Goal: Transaction & Acquisition: Purchase product/service

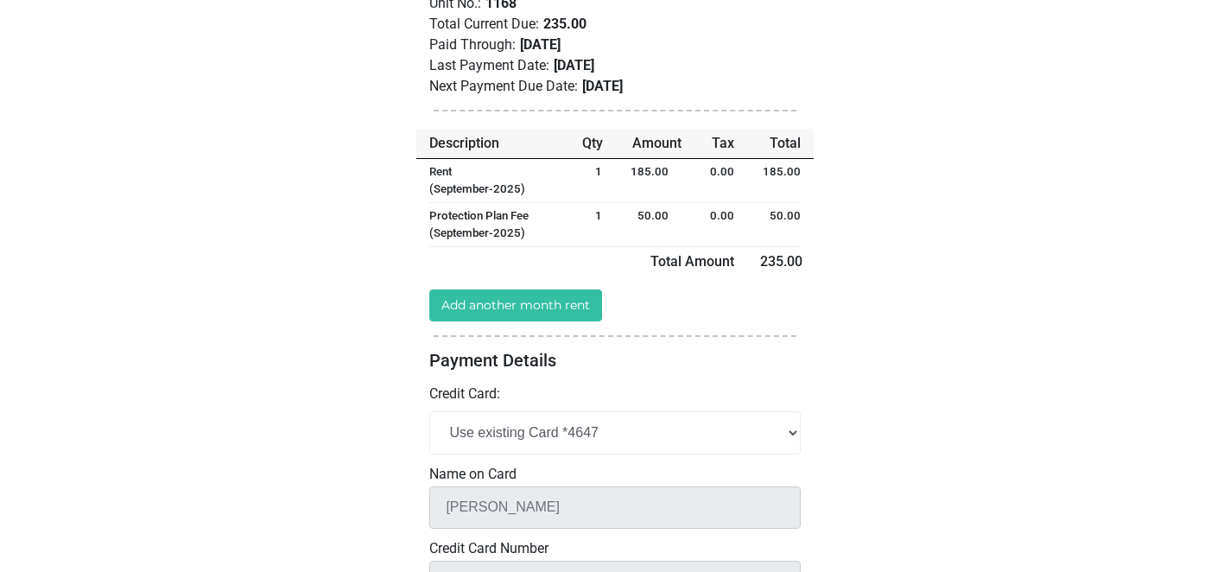
scroll to position [258, 0]
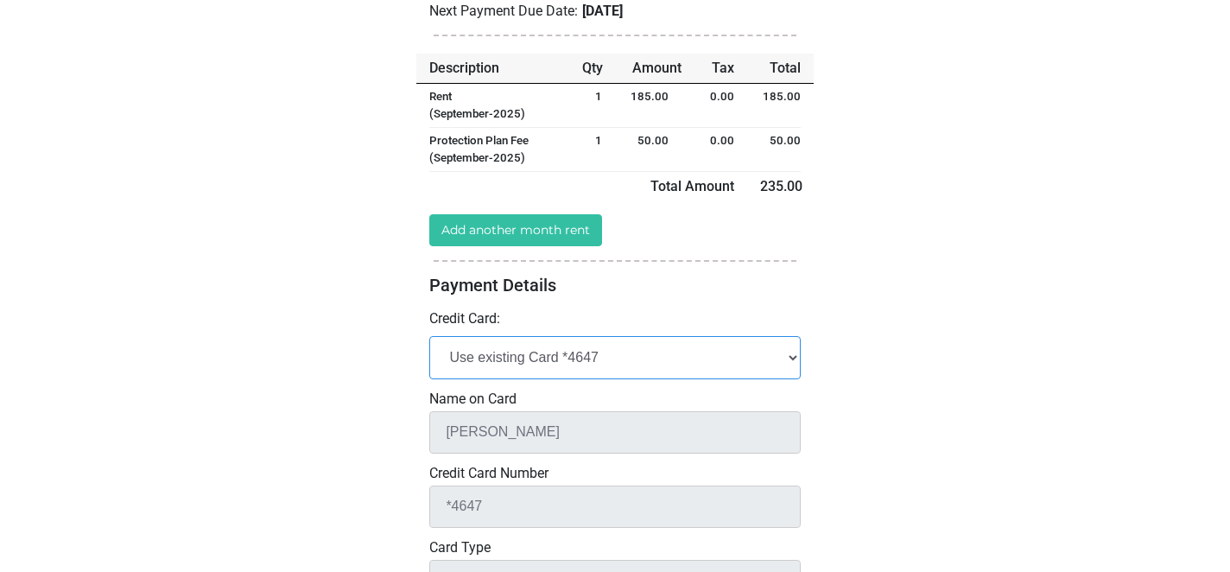
click at [638, 358] on select "Add New Credit Card Use existing Card *4647" at bounding box center [615, 357] width 372 height 42
select select "add_new"
click at [429, 336] on select "Add New Credit Card Use existing Card *4647" at bounding box center [615, 357] width 372 height 42
select select
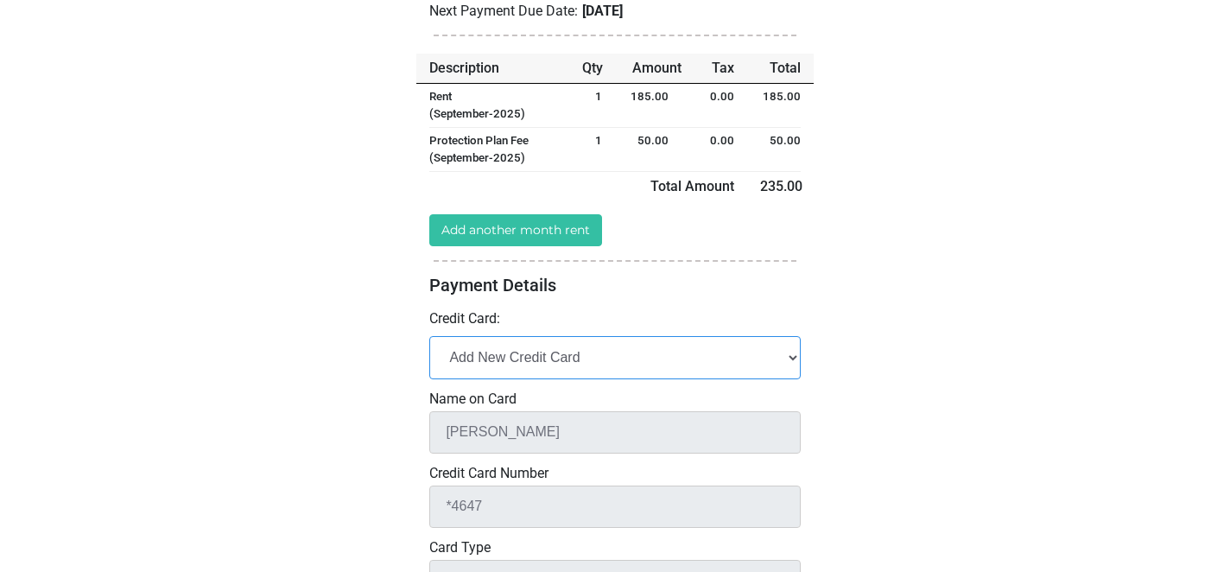
select select
checkbox input "false"
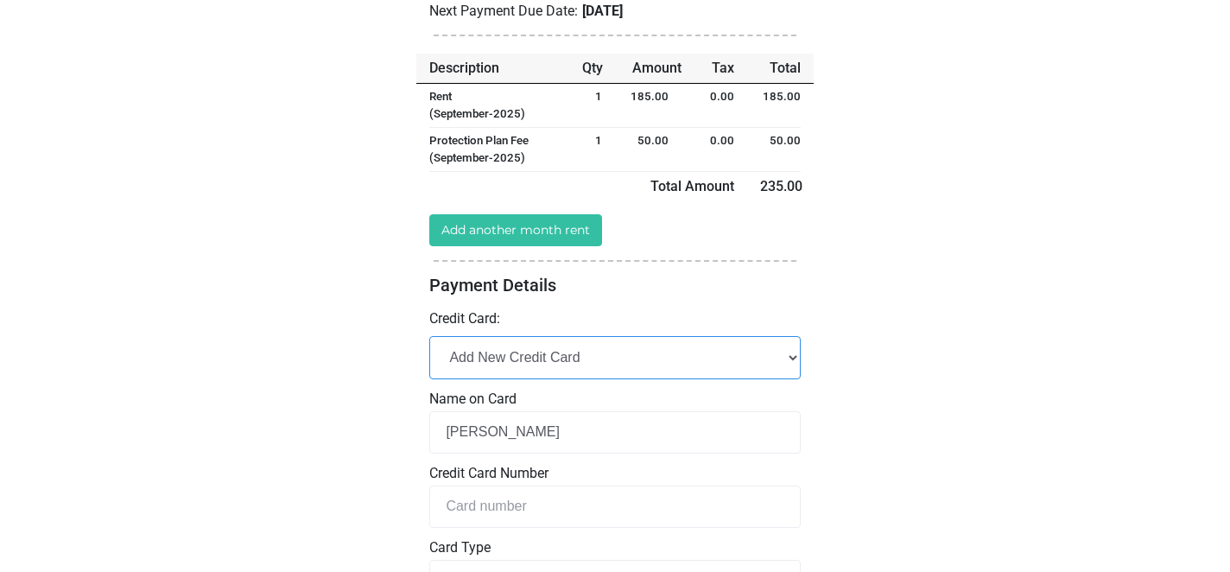
click at [645, 355] on select "Add New Credit Card Use existing Card *4647" at bounding box center [615, 357] width 372 height 42
click at [429, 336] on select "Add New Credit Card Use existing Card *4647" at bounding box center [615, 357] width 372 height 42
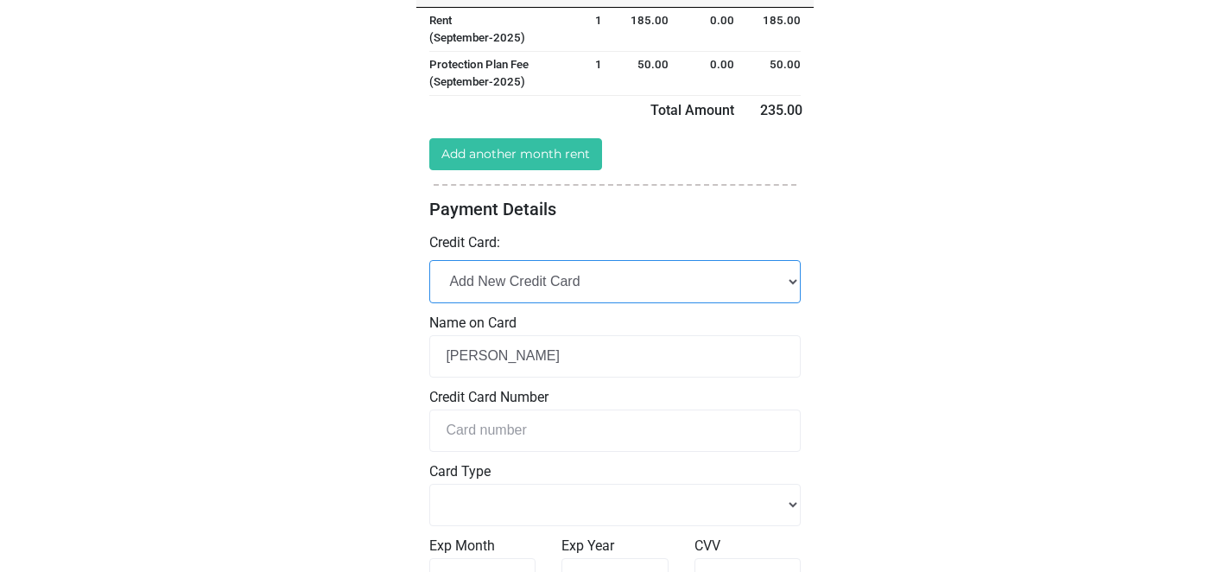
scroll to position [350, 0]
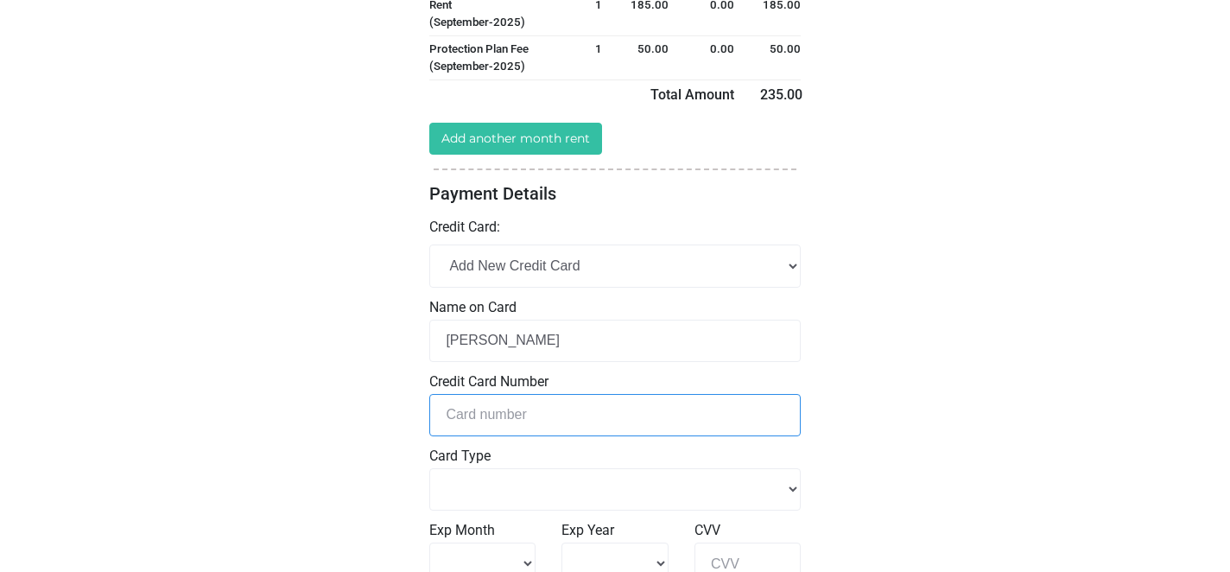
click at [588, 421] on input "tel" at bounding box center [615, 415] width 372 height 42
type input "[CREDIT_CARD_NUMBER]"
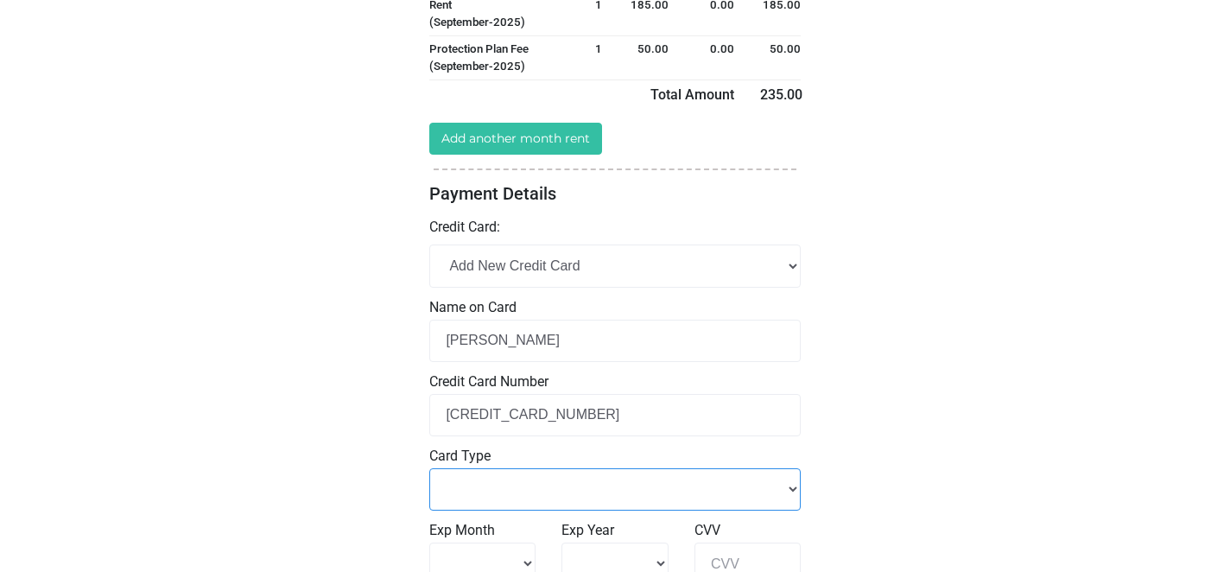
select select "Master Card"
select select "8"
select select "2029"
type input "046"
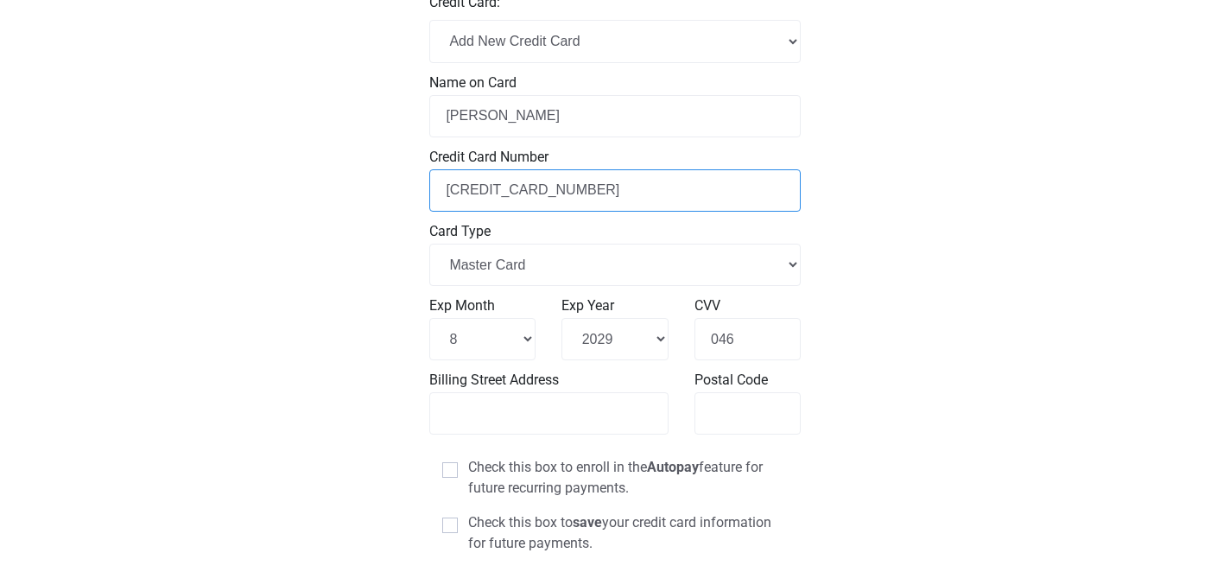
scroll to position [601, 0]
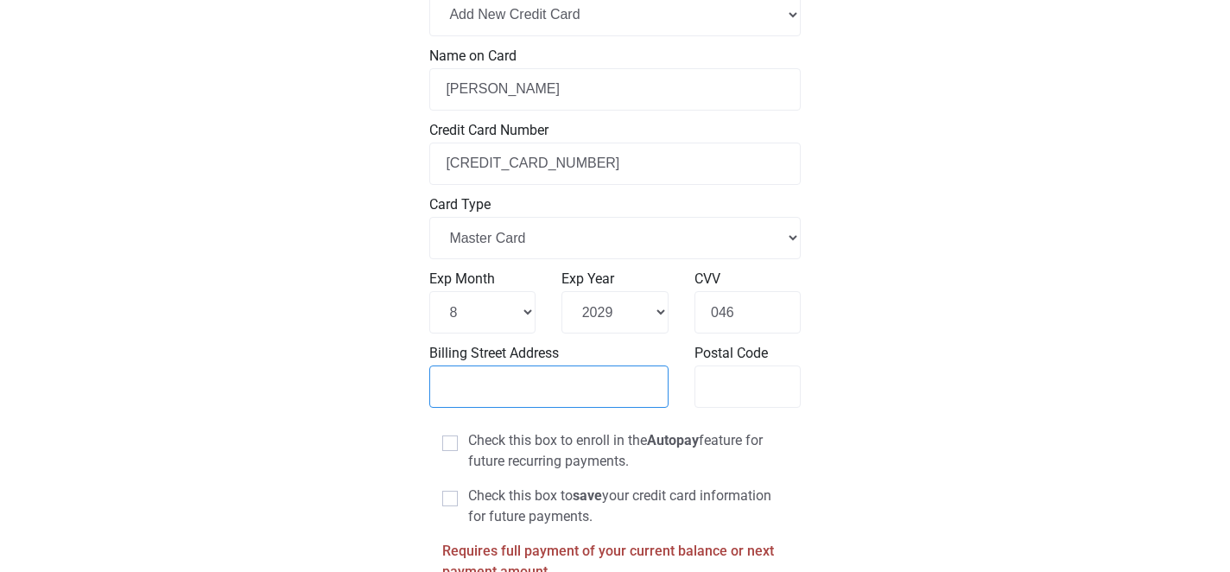
click at [518, 390] on input "Billing Street Address" at bounding box center [548, 386] width 239 height 42
type input "[STREET_ADDRESS]"
type input "39443"
click at [961, 383] on div "Loading... Spacebox Laurel Live Large. Store Better. 1" at bounding box center [615, 61] width 1230 height 1325
click at [449, 445] on span at bounding box center [450, 443] width 16 height 16
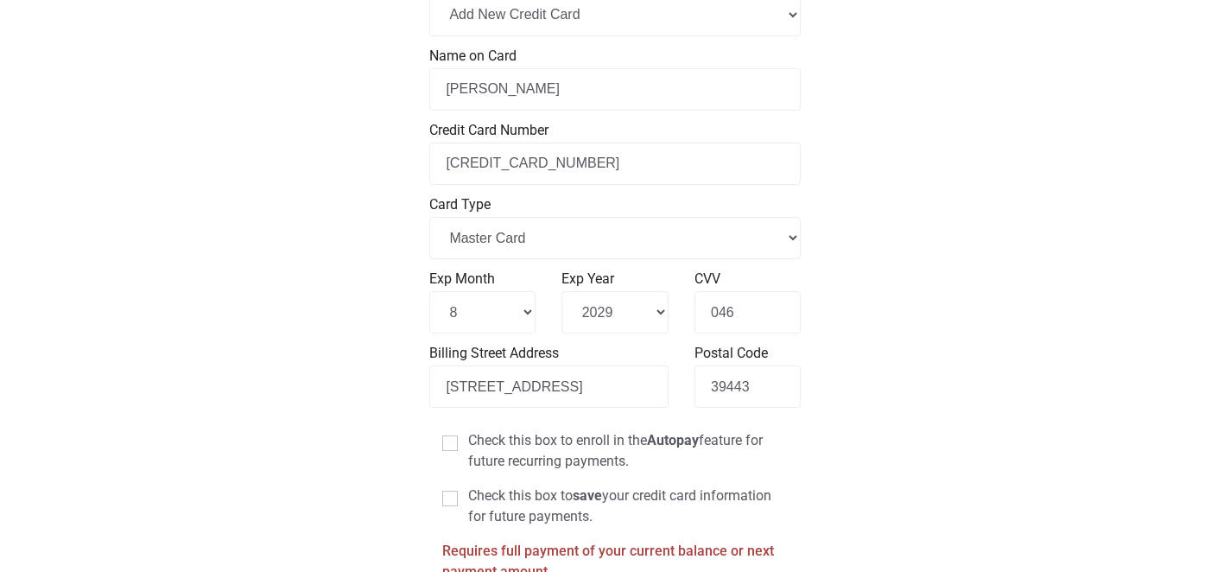
click at [468, 442] on input "Check this box to enroll in the Autopay feature for future recurring payments." at bounding box center [473, 435] width 11 height 11
checkbox input "true"
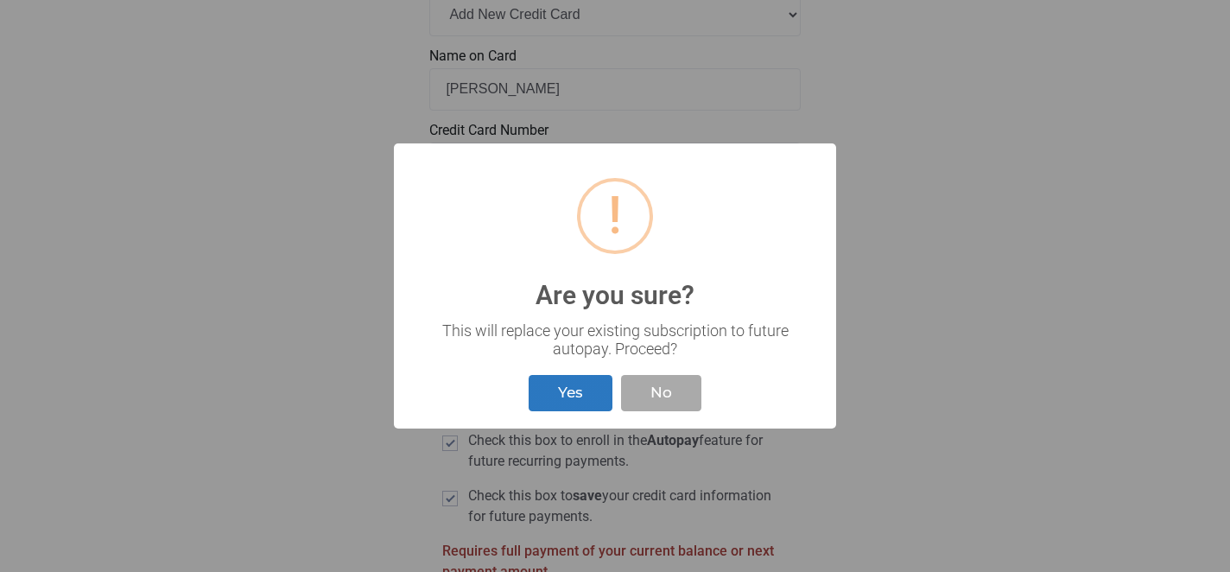
click at [575, 407] on button "Yes" at bounding box center [571, 393] width 84 height 37
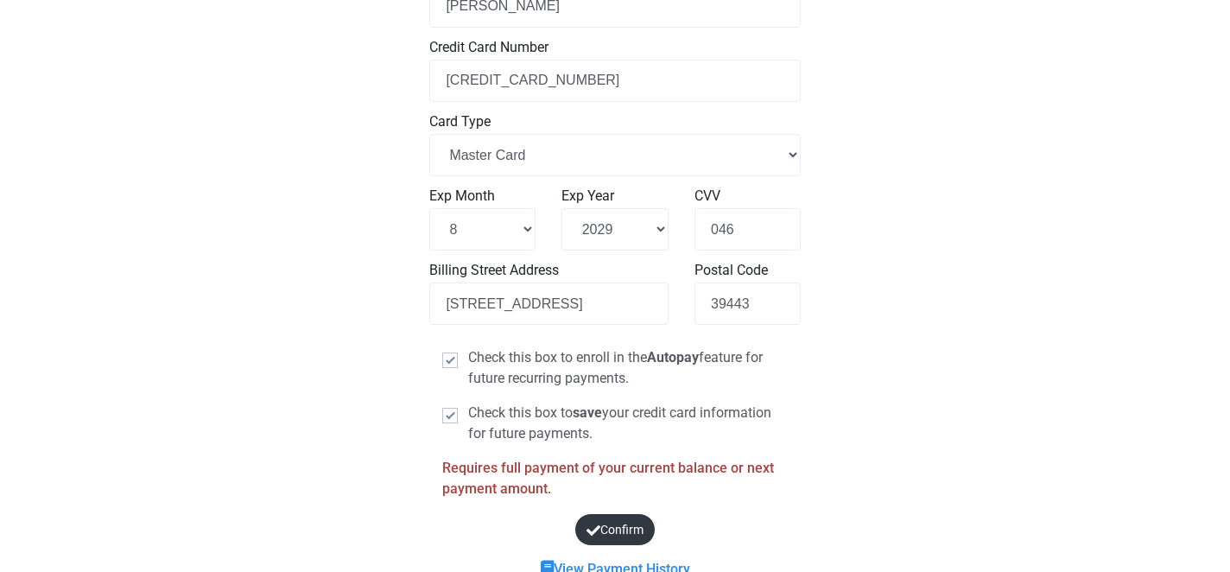
scroll to position [749, 0]
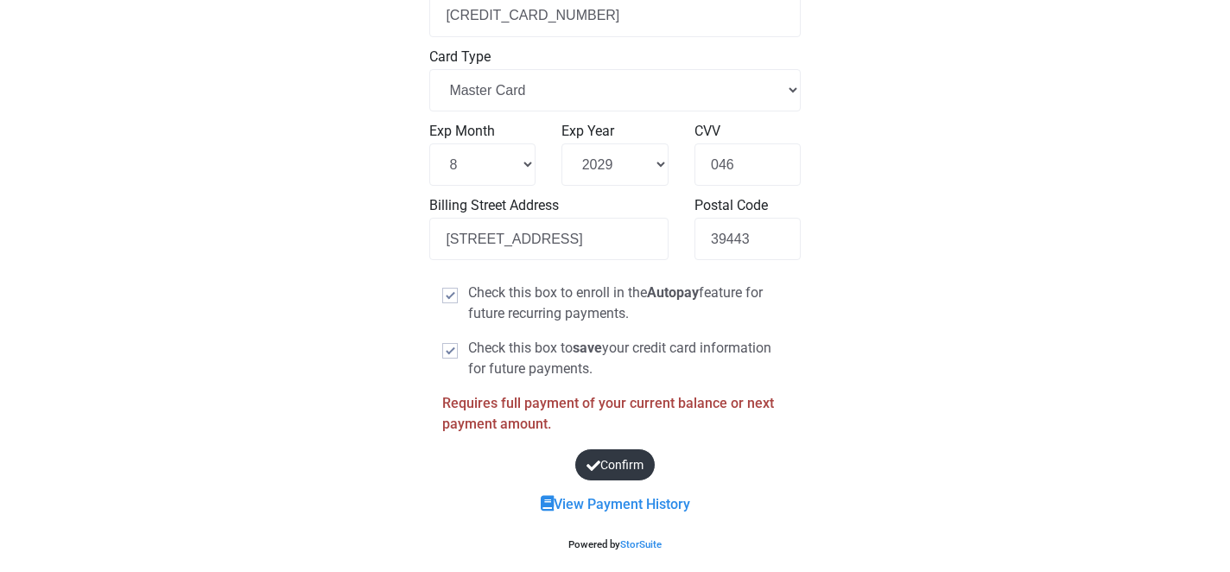
click at [623, 468] on button "Confirm" at bounding box center [615, 465] width 92 height 37
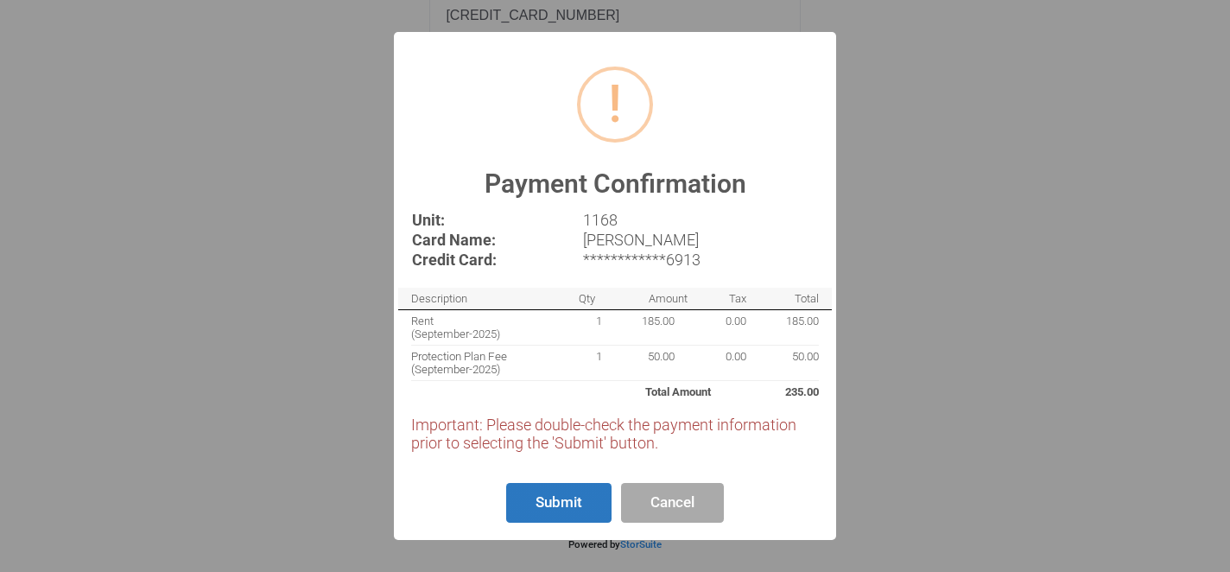
click at [564, 501] on button "Submit" at bounding box center [558, 503] width 105 height 41
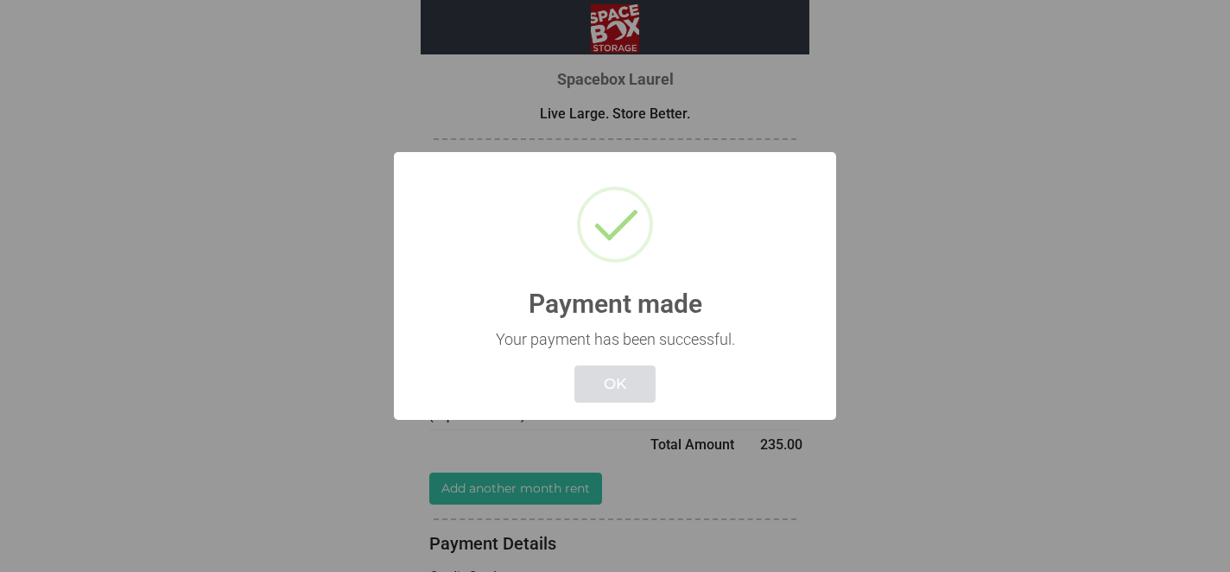
click at [627, 375] on button "OK" at bounding box center [615, 383] width 81 height 37
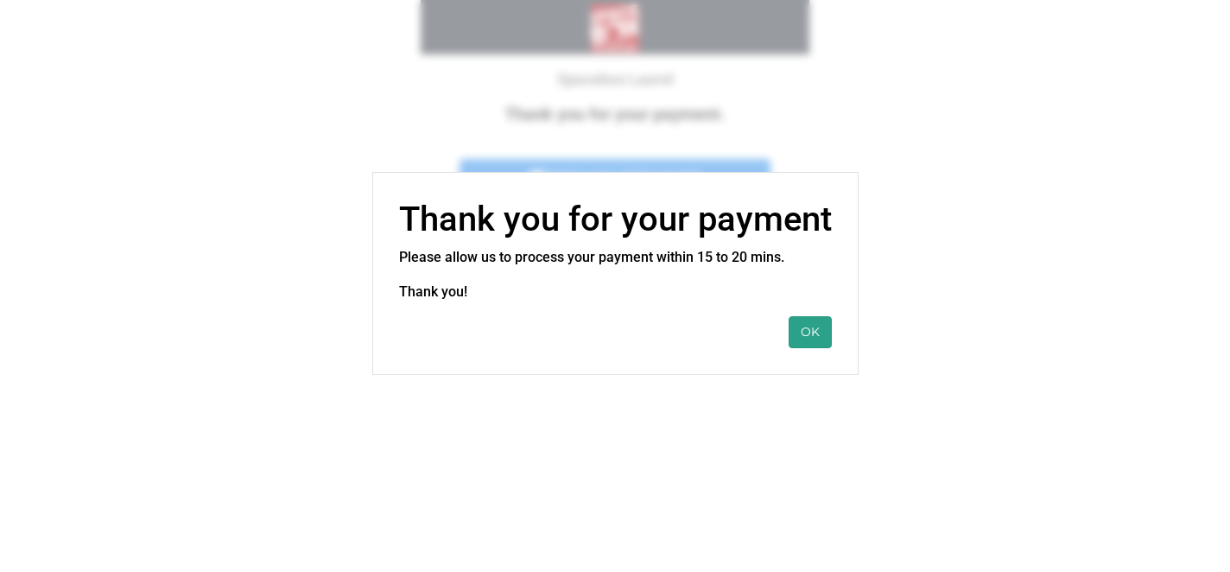
click at [807, 335] on button "OK" at bounding box center [810, 332] width 43 height 32
